Goal: Information Seeking & Learning: Learn about a topic

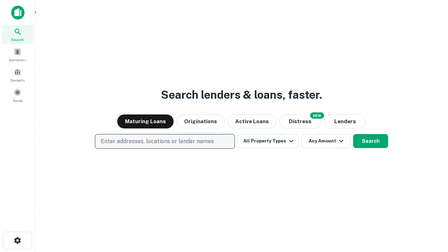
click at [164, 141] on p "Enter addresses, locations or lender names" at bounding box center [157, 141] width 113 height 8
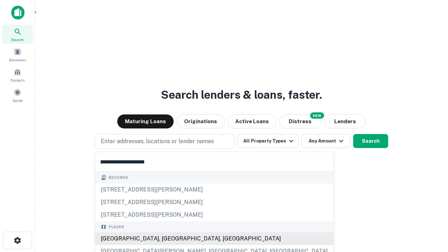
click at [167, 238] on div "[GEOGRAPHIC_DATA], [GEOGRAPHIC_DATA], [GEOGRAPHIC_DATA]" at bounding box center [214, 238] width 238 height 13
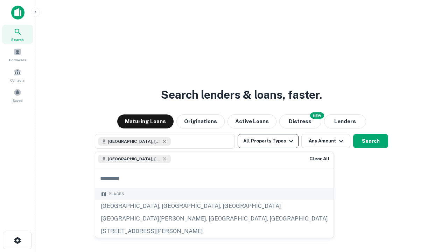
click at [268, 141] on button "All Property Types" at bounding box center [267, 141] width 61 height 14
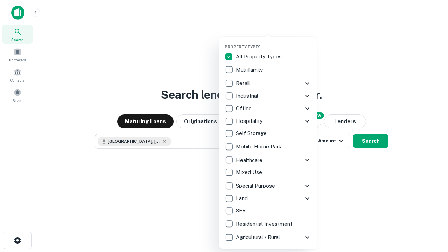
click at [273, 42] on button "button" at bounding box center [273, 42] width 98 height 0
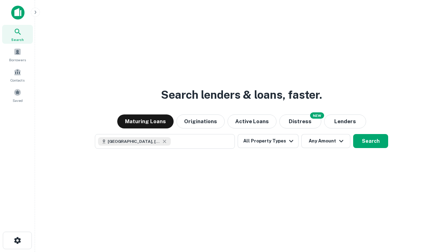
scroll to position [11, 0]
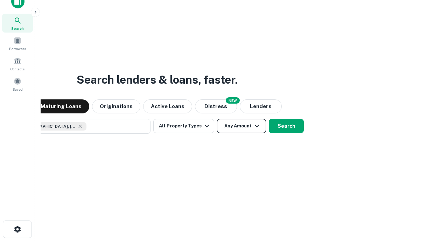
click at [217, 119] on button "Any Amount" at bounding box center [241, 126] width 49 height 14
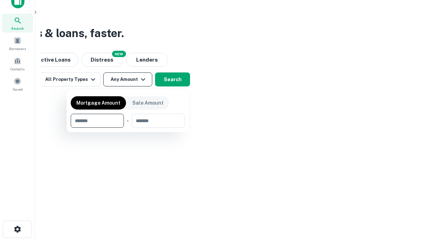
type input "*******"
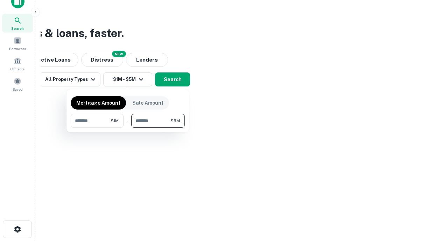
type input "*******"
click at [128, 128] on button "button" at bounding box center [128, 128] width 114 height 0
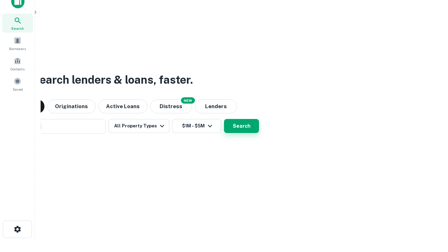
click at [224, 119] on button "Search" at bounding box center [241, 126] width 35 height 14
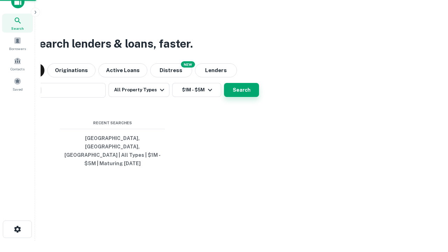
scroll to position [23, 198]
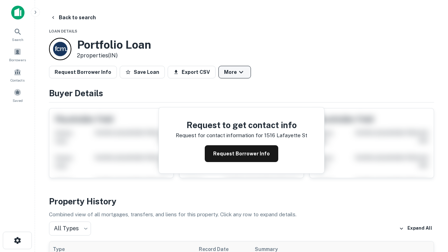
click at [234, 72] on button "More" at bounding box center [234, 72] width 33 height 13
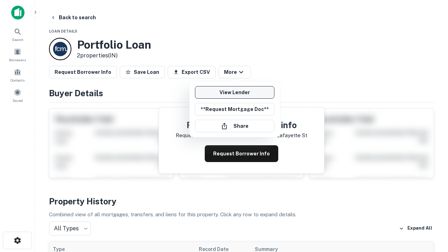
click at [234, 92] on link "View Lender" at bounding box center [234, 92] width 79 height 13
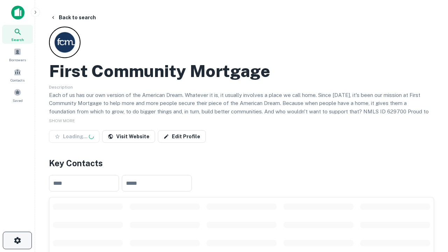
click at [17, 240] on icon "button" at bounding box center [17, 240] width 8 height 8
